Goal: Book appointment/travel/reservation

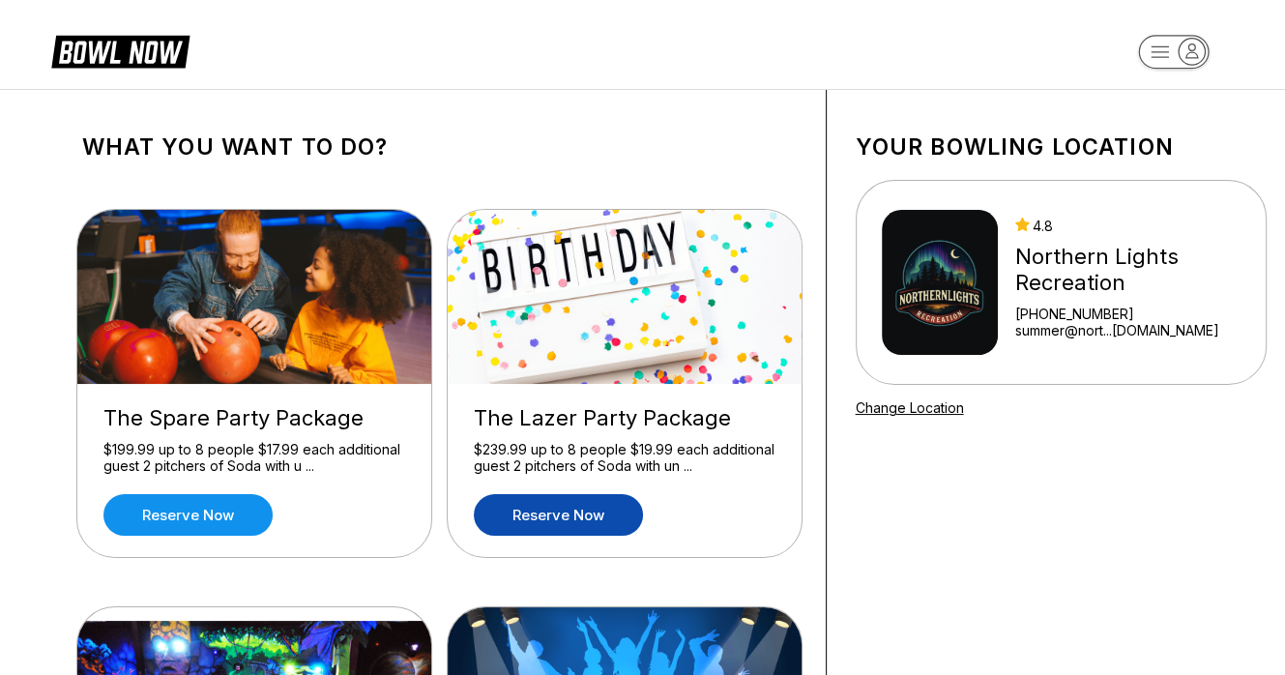
click at [607, 509] on link "Reserve now" at bounding box center [558, 515] width 169 height 42
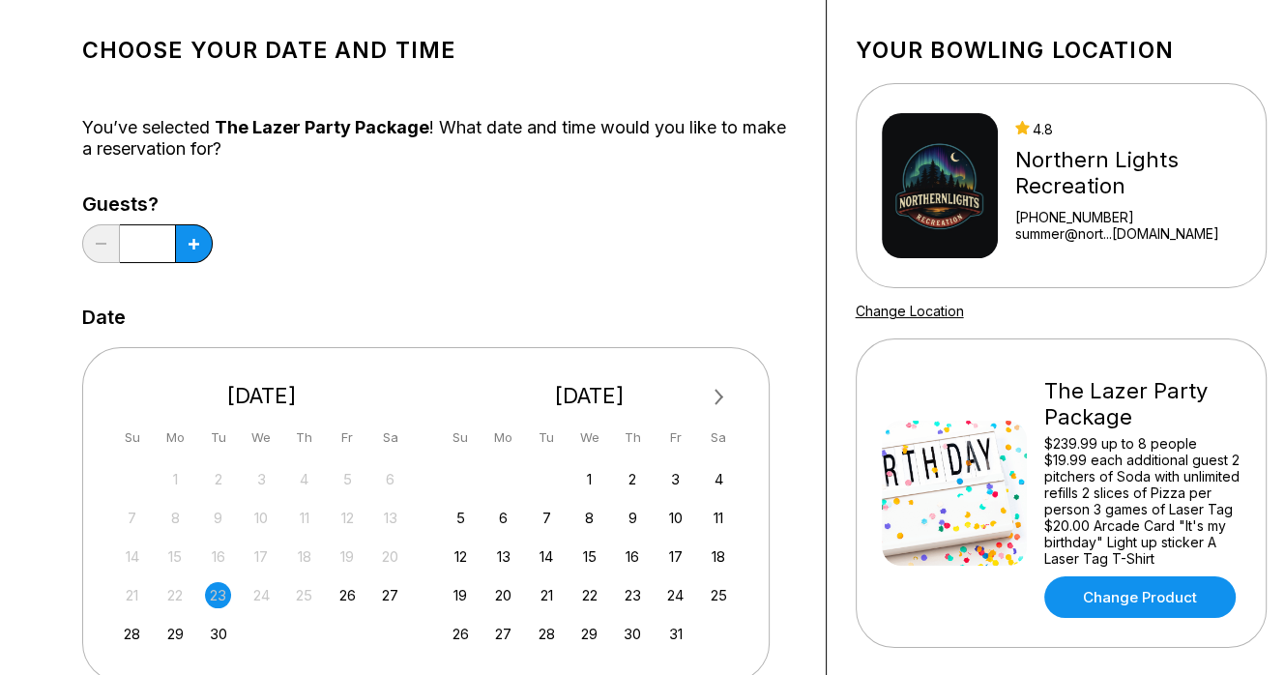
scroll to position [193, 0]
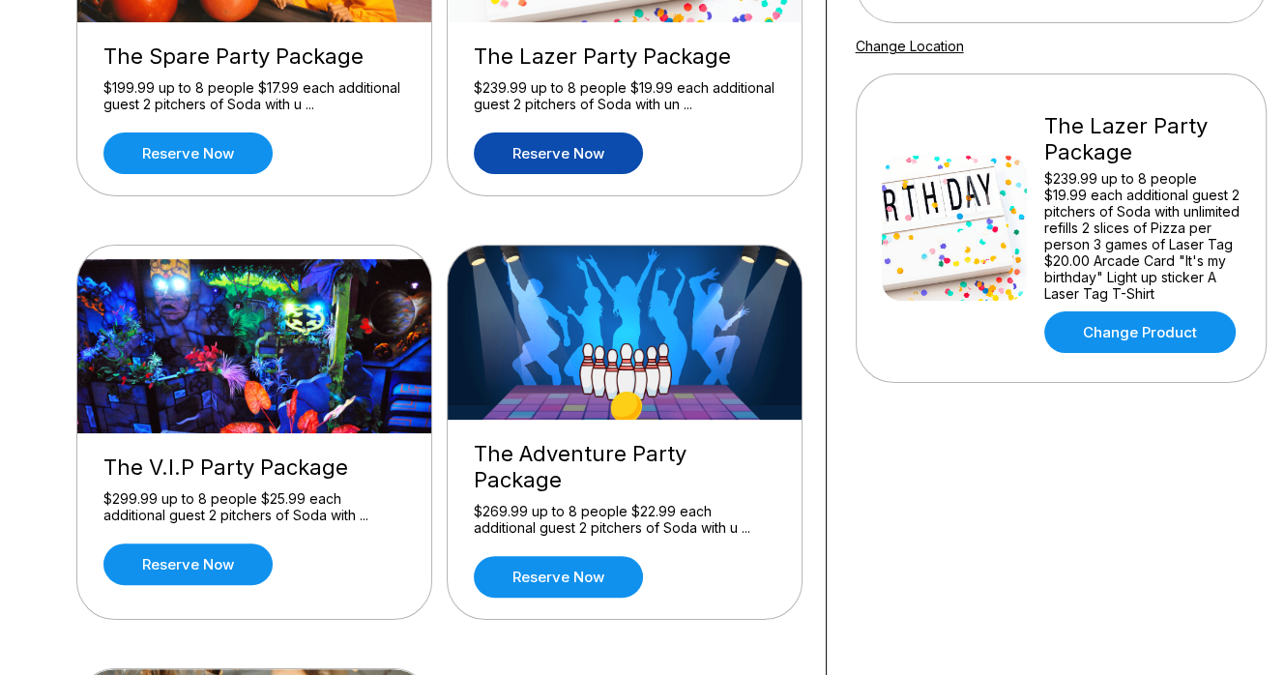
scroll to position [387, 0]
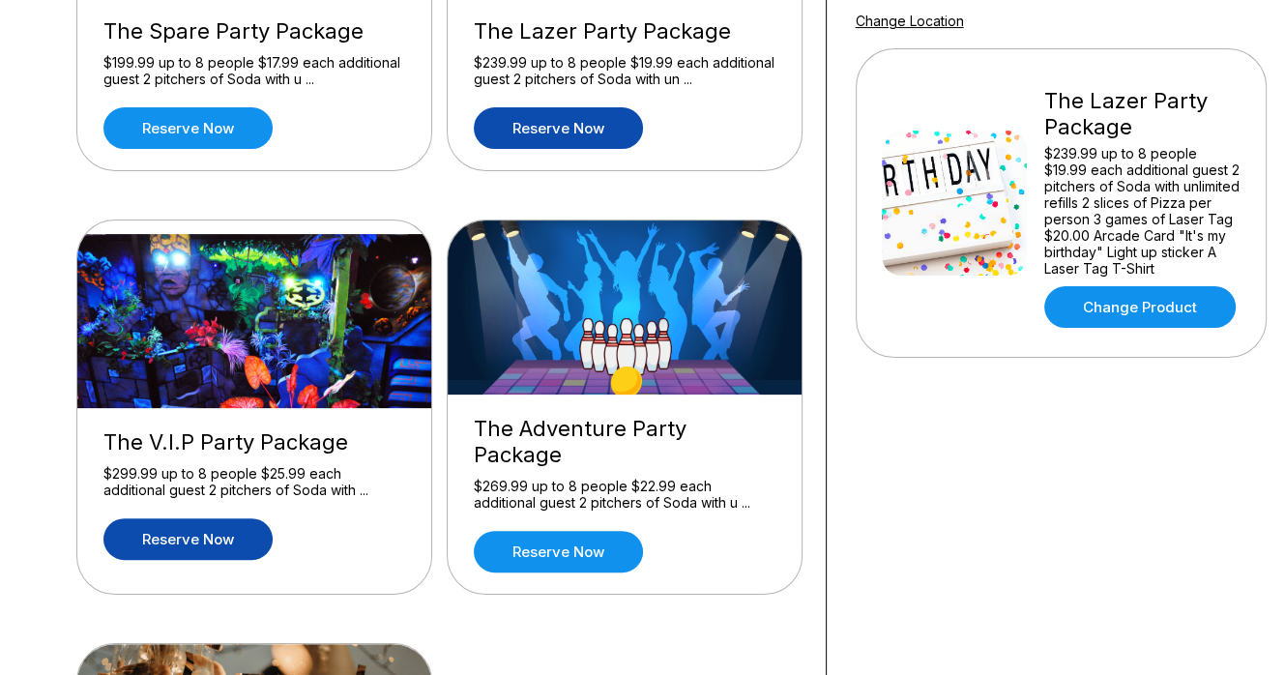
click at [232, 527] on link "Reserve now" at bounding box center [187, 539] width 169 height 42
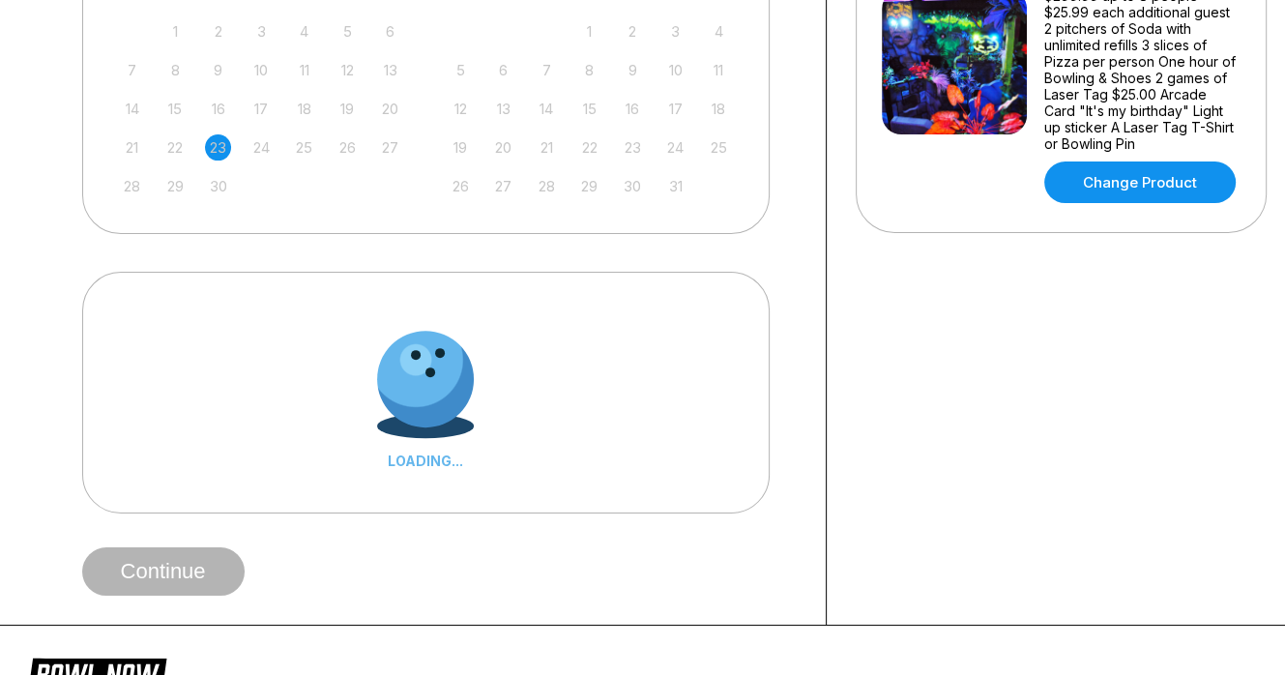
scroll to position [387, 0]
